Goal: Task Accomplishment & Management: Manage account settings

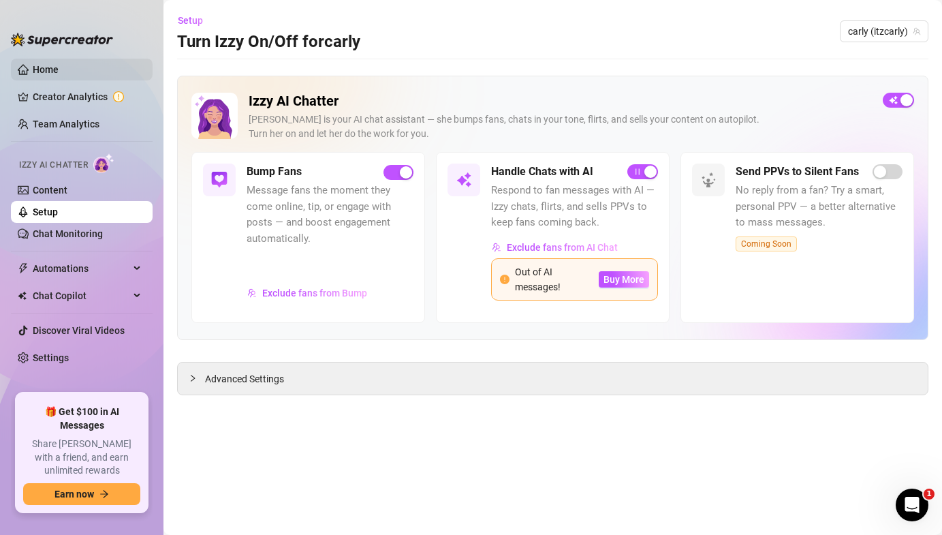
click at [59, 73] on link "Home" at bounding box center [46, 69] width 26 height 11
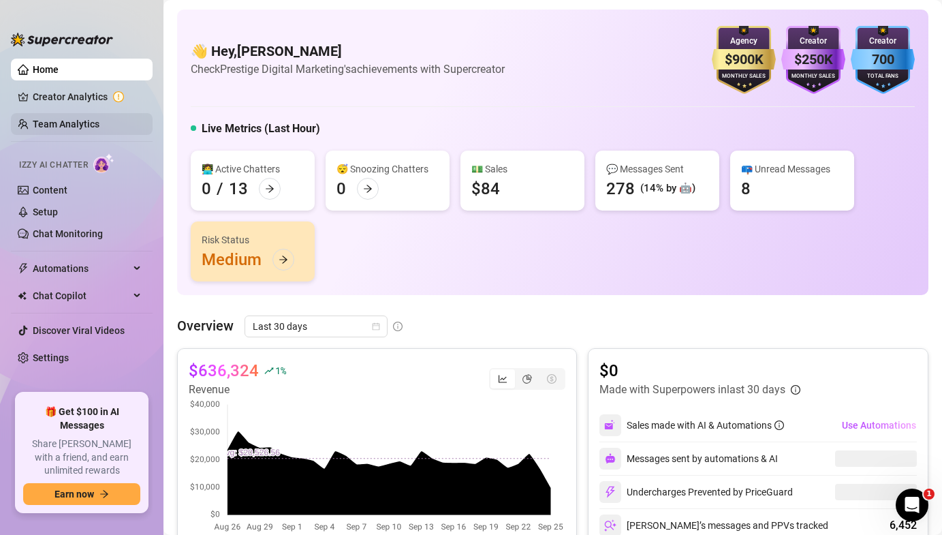
click at [93, 127] on link "Team Analytics" at bounding box center [66, 124] width 67 height 11
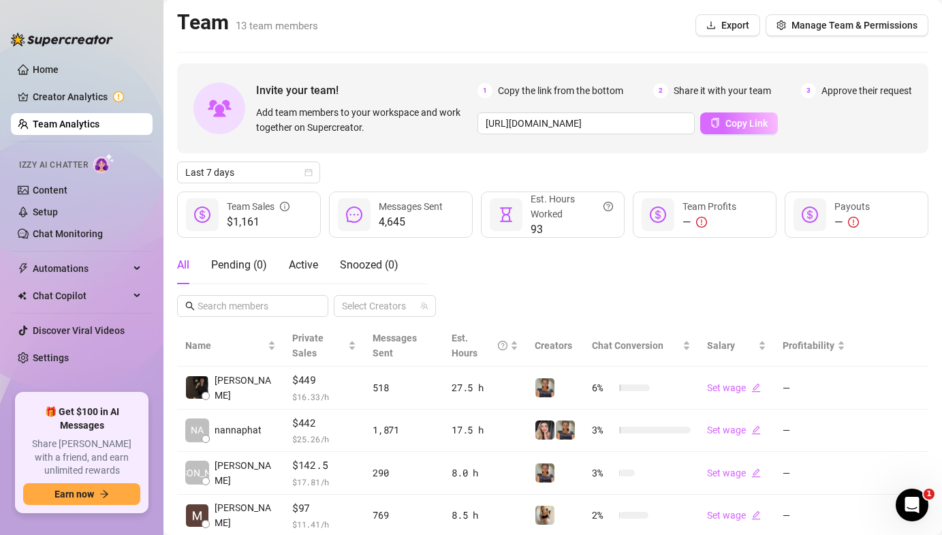
click at [753, 124] on span "Copy Link" at bounding box center [747, 123] width 42 height 11
click at [96, 104] on link "Creator Analytics" at bounding box center [87, 97] width 109 height 22
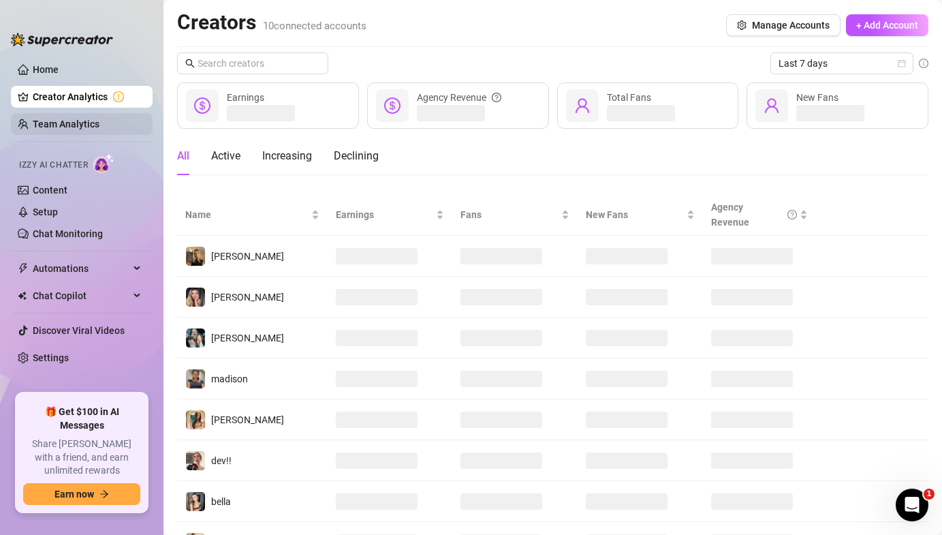
click at [95, 128] on link "Team Analytics" at bounding box center [66, 124] width 67 height 11
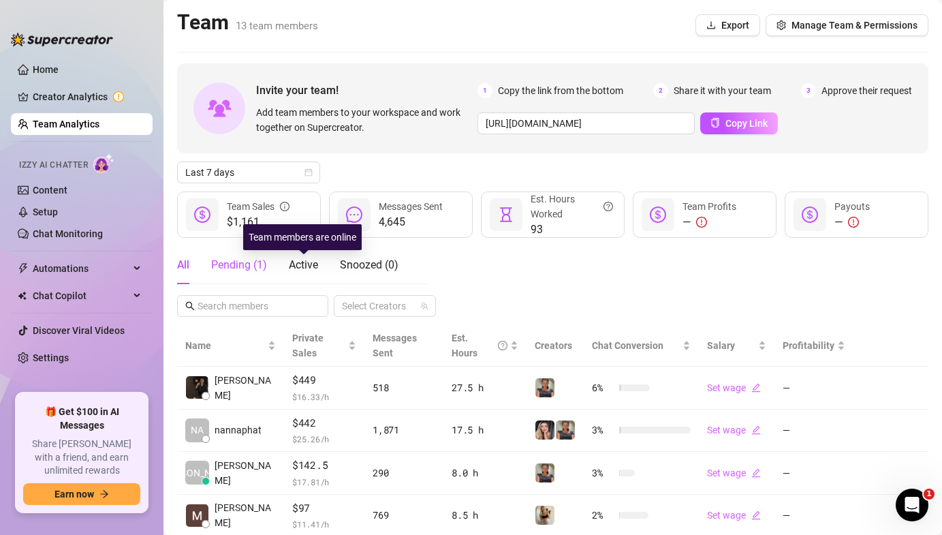
click at [242, 269] on div "Pending ( 1 )" at bounding box center [239, 265] width 56 height 16
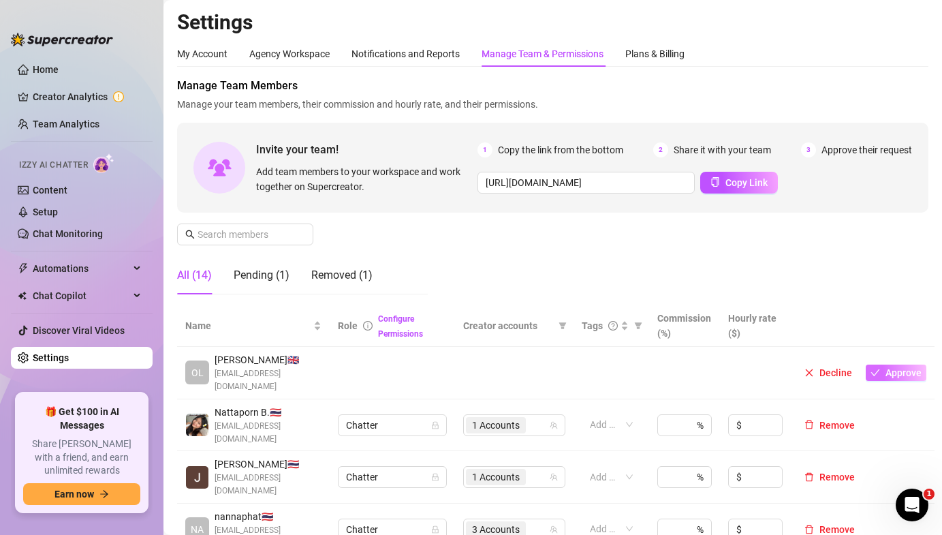
click at [886, 367] on span "Approve" at bounding box center [904, 372] width 36 height 11
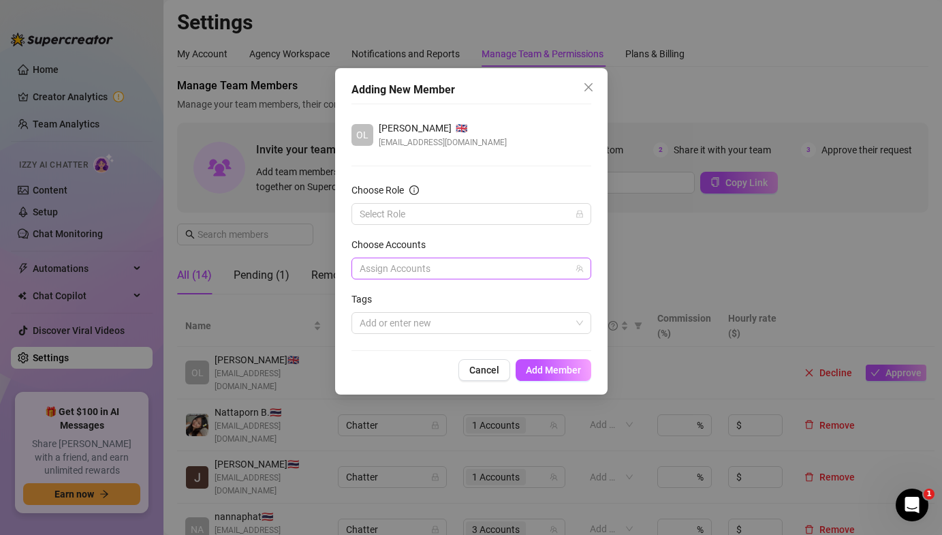
click at [503, 267] on div at bounding box center [464, 268] width 220 height 19
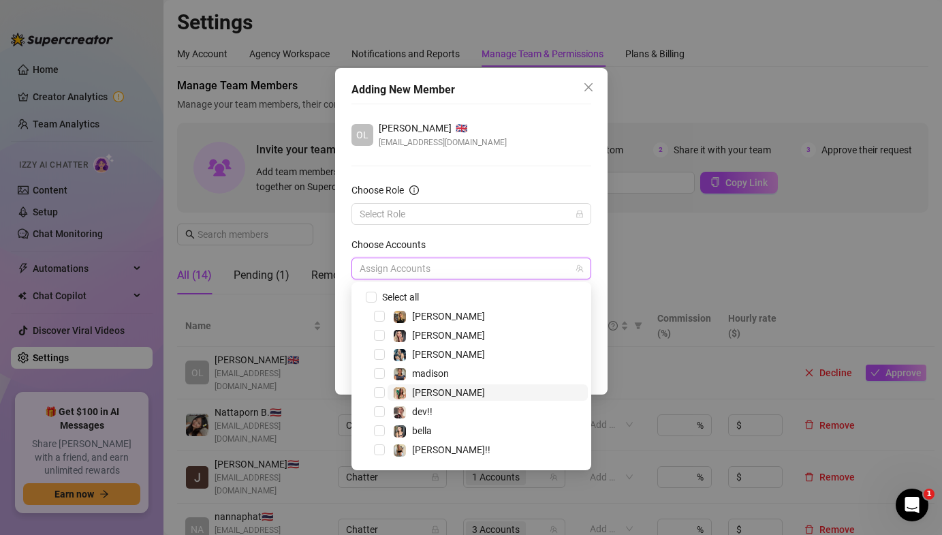
click at [439, 391] on span "[PERSON_NAME]" at bounding box center [488, 392] width 200 height 16
click at [502, 226] on form "Choose Role Select Role Choose Accounts 1 Accounts Tags Add or enter new" at bounding box center [472, 258] width 240 height 151
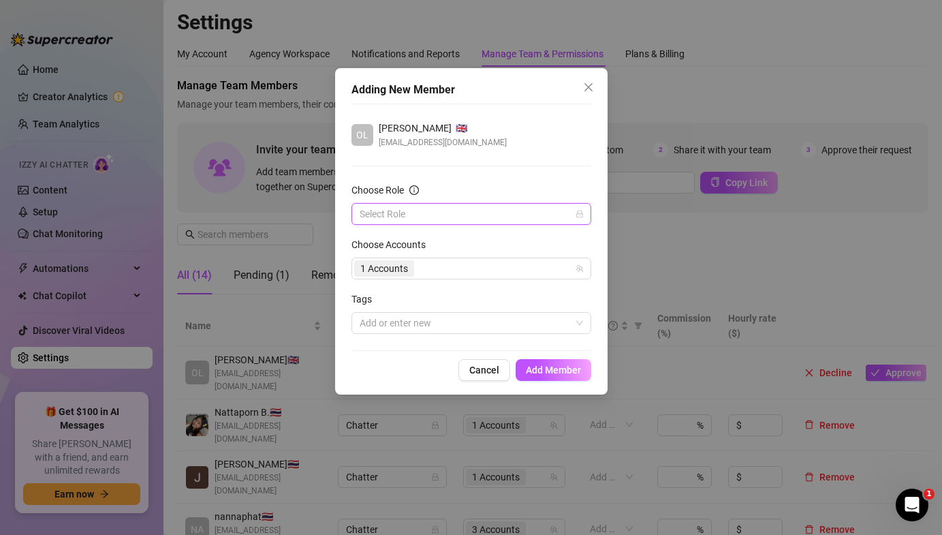
click at [489, 206] on input "Choose Role" at bounding box center [465, 214] width 211 height 20
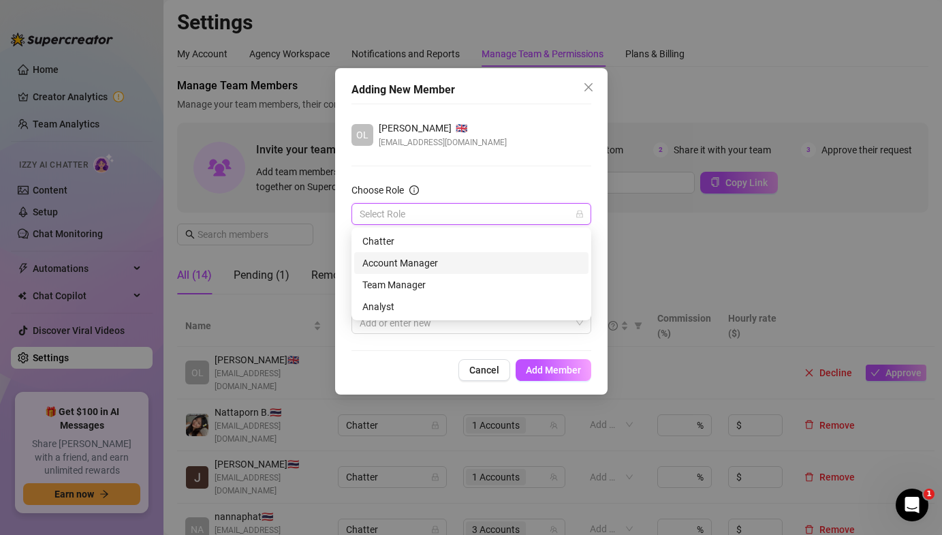
click at [476, 242] on div "Chatter" at bounding box center [471, 241] width 218 height 15
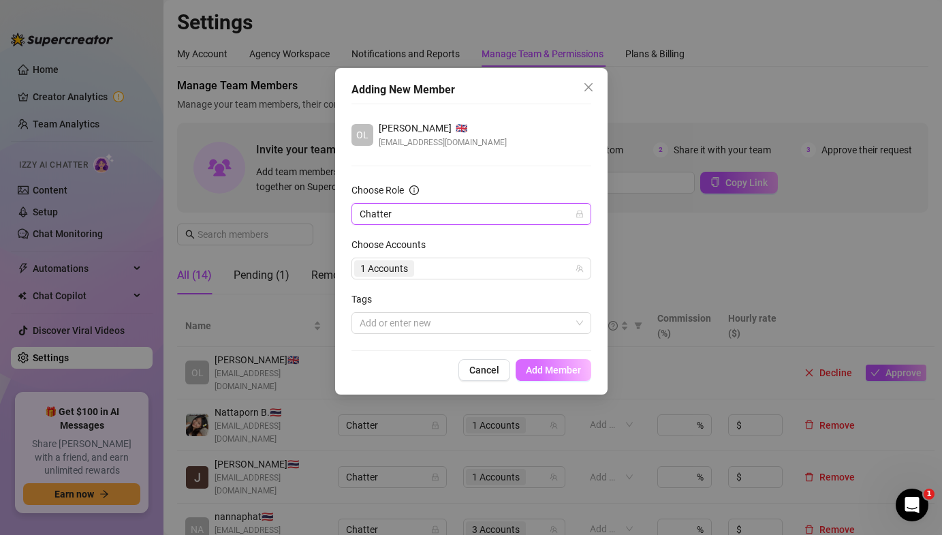
click at [548, 369] on span "Add Member" at bounding box center [553, 369] width 55 height 11
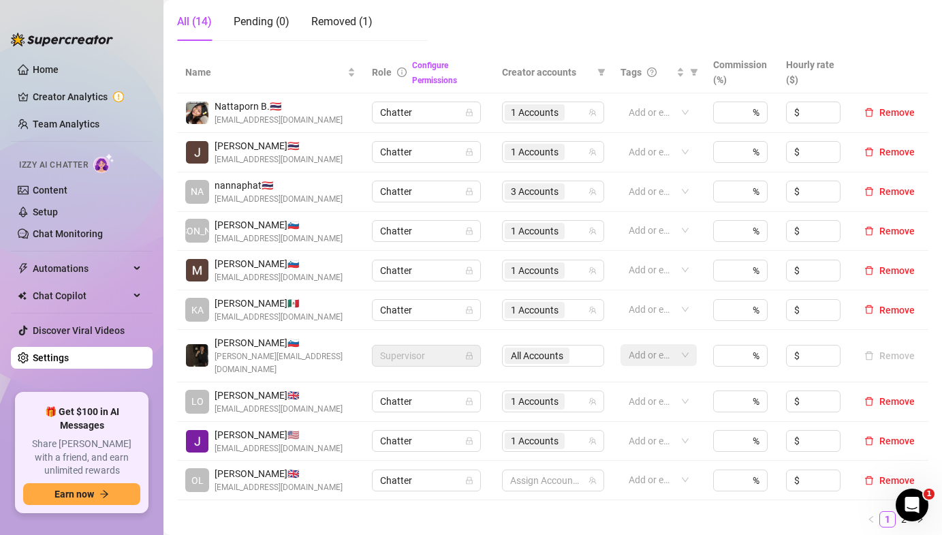
scroll to position [249, 0]
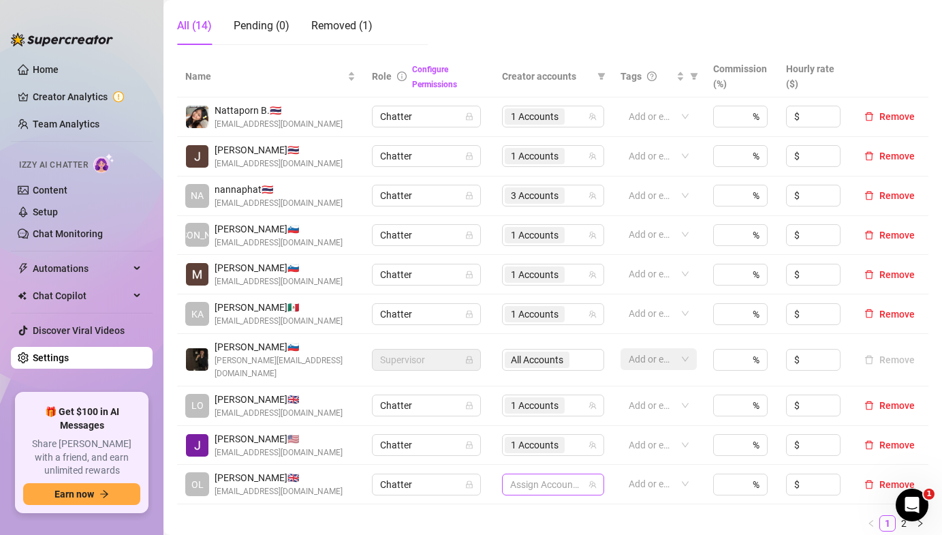
click at [540, 475] on div at bounding box center [546, 484] width 82 height 19
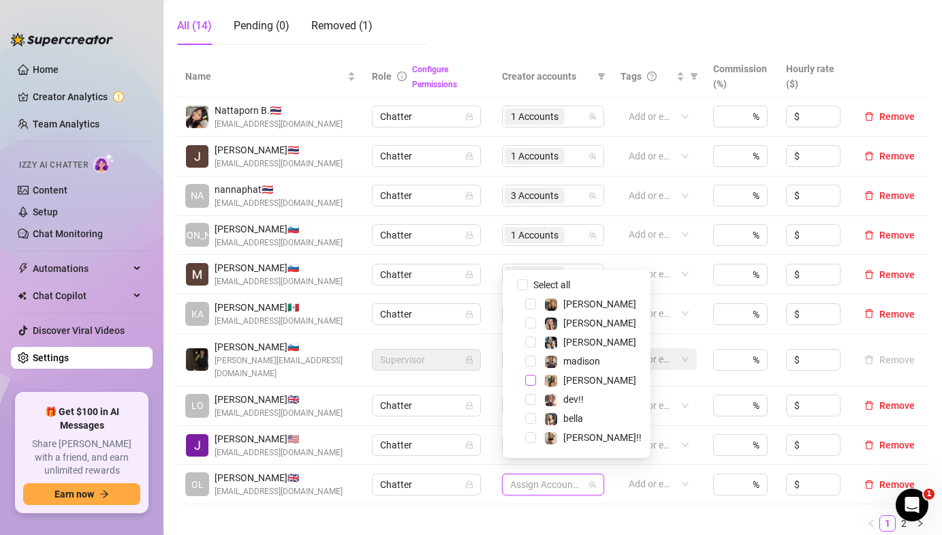
click at [529, 383] on span "Select tree node" at bounding box center [530, 380] width 11 height 11
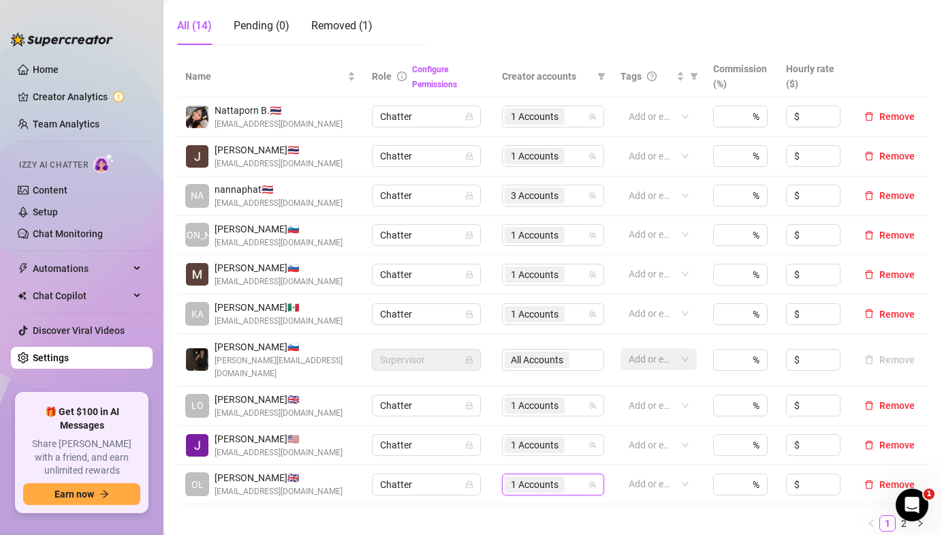
click at [629, 515] on ul "1 2" at bounding box center [552, 523] width 751 height 16
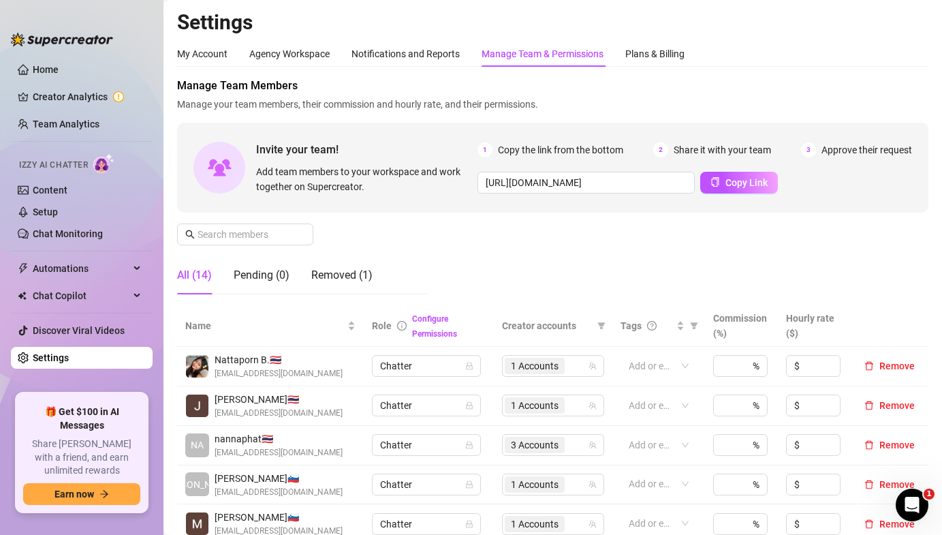
scroll to position [688, 0]
